Goal: Find specific page/section: Find specific page/section

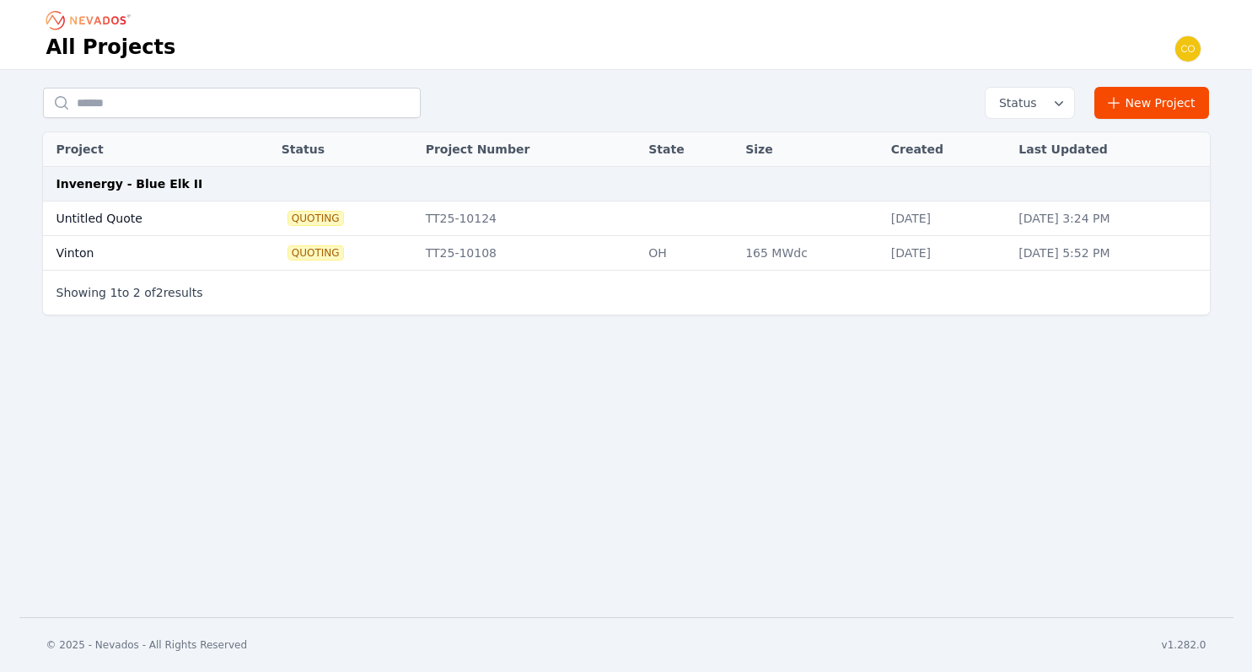
click at [1032, 51] on img "button" at bounding box center [1187, 48] width 27 height 27
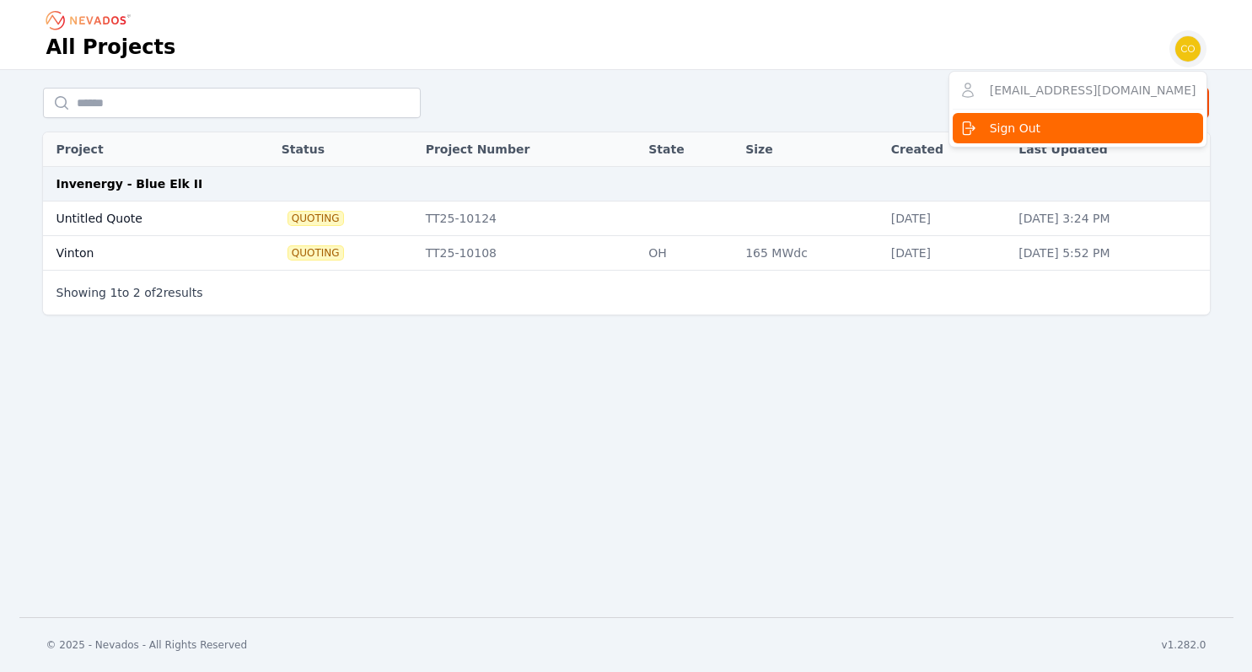
click at [1032, 124] on span "Sign Out" at bounding box center [1015, 128] width 51 height 17
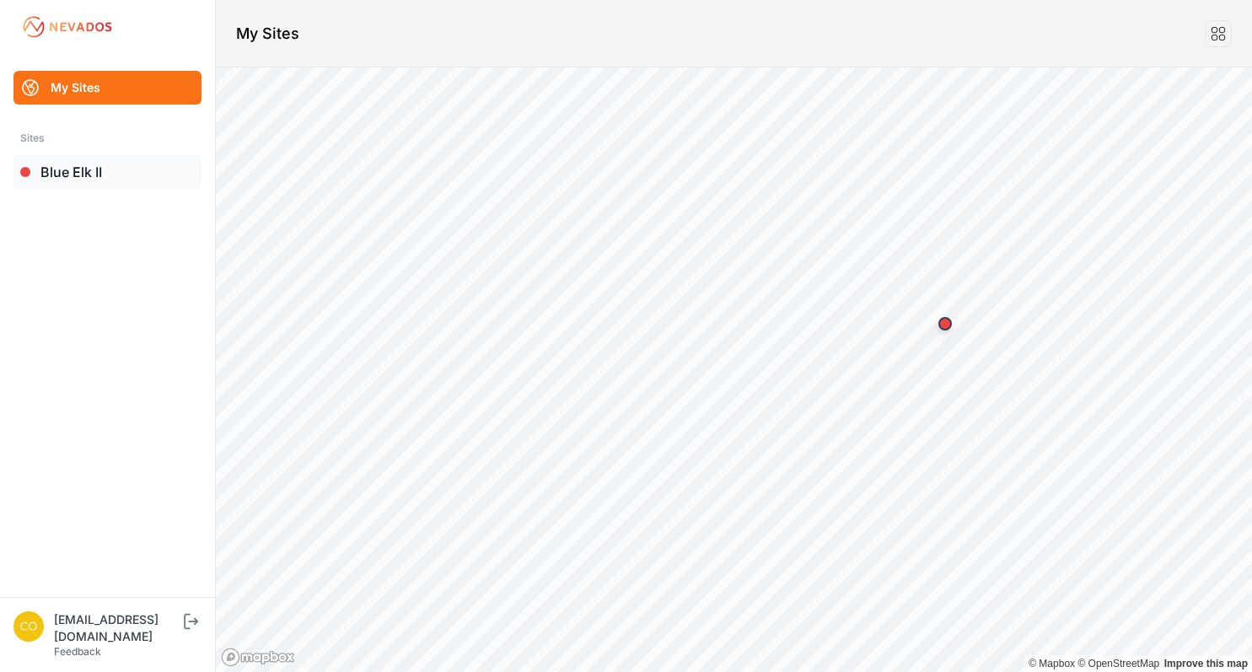
click at [75, 174] on link "Blue Elk II" at bounding box center [107, 172] width 188 height 34
